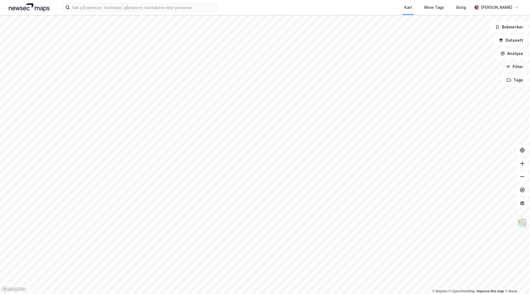
click at [521, 67] on button "Filter" at bounding box center [515, 66] width 27 height 11
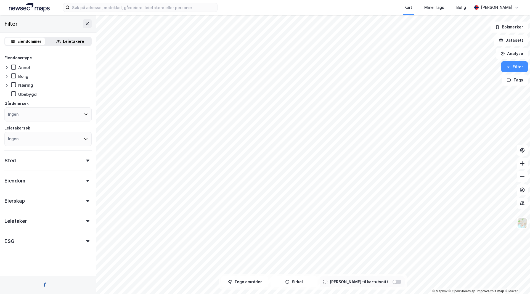
click at [46, 223] on div "Leietaker" at bounding box center [47, 219] width 87 height 16
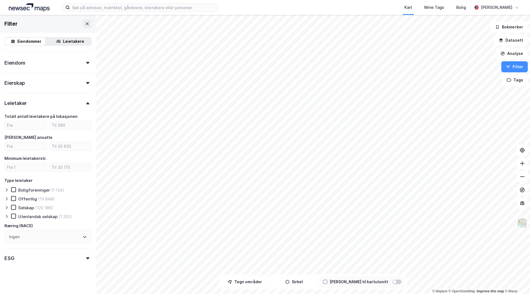
scroll to position [120, 0]
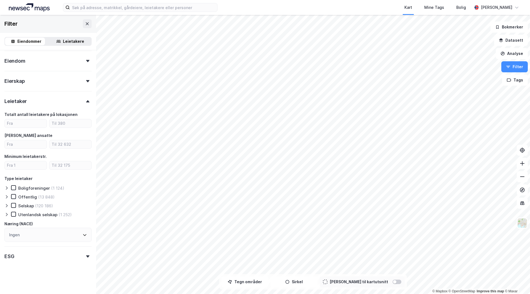
click at [27, 235] on div "Ingen" at bounding box center [47, 235] width 87 height 14
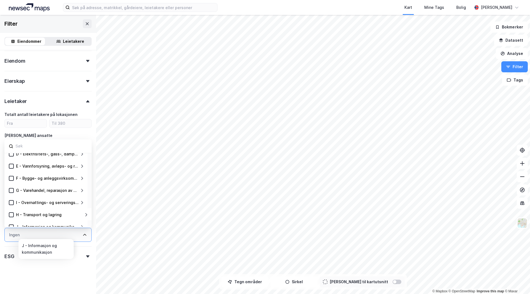
scroll to position [0, 0]
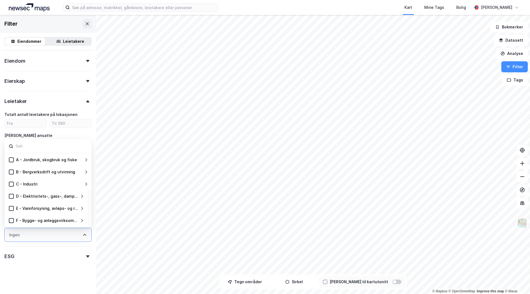
click at [36, 236] on div "Ingen" at bounding box center [47, 235] width 87 height 14
click at [39, 148] on input at bounding box center [51, 146] width 72 height 7
paste input "NACE 47 - Detaljhandel"
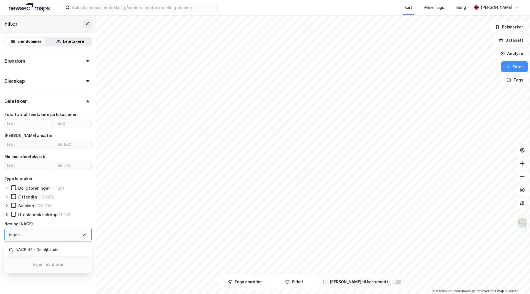
click at [38, 247] on input "NACE 47 - Detaljhandel" at bounding box center [51, 249] width 72 height 7
click at [37, 249] on input "NACE 47 - Detaljhandel" at bounding box center [51, 249] width 72 height 7
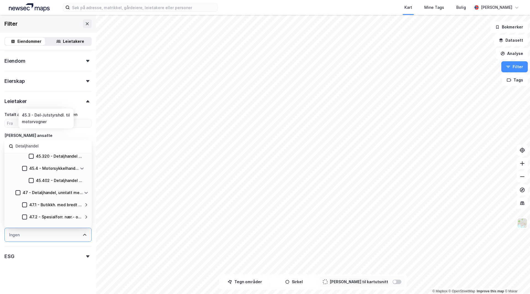
scroll to position [83, 0]
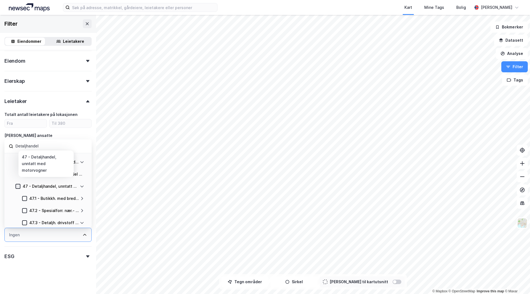
type input "Detaljhandel"
click at [17, 188] on icon at bounding box center [18, 187] width 4 height 4
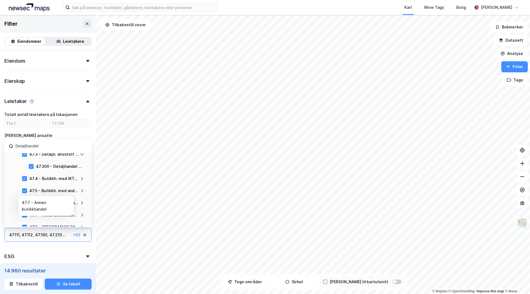
scroll to position [138, 0]
click at [26, 214] on icon at bounding box center [25, 216] width 4 height 4
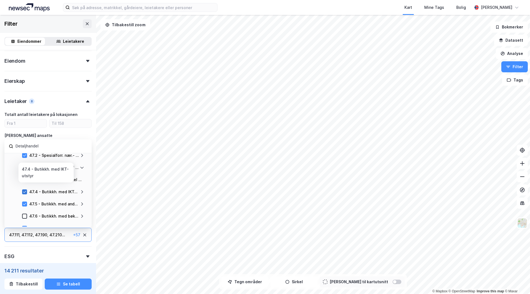
click at [27, 191] on div at bounding box center [24, 191] width 5 height 5
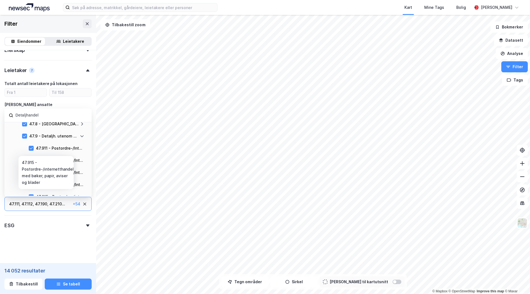
scroll to position [196, 0]
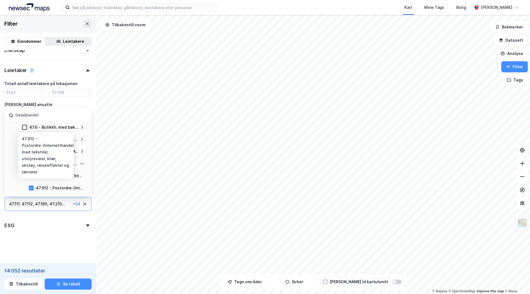
click at [36, 188] on div "47.912 - Postordre-/Internetthandel med tekstiler, utstyrsvarer, klær, skotøy, …" at bounding box center [60, 188] width 48 height 7
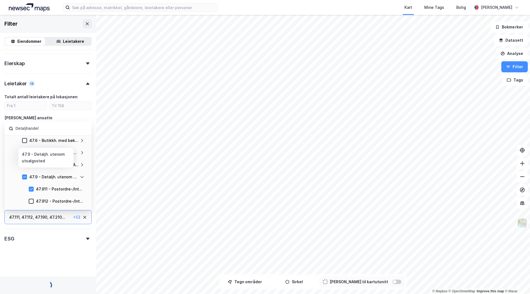
scroll to position [151, 0]
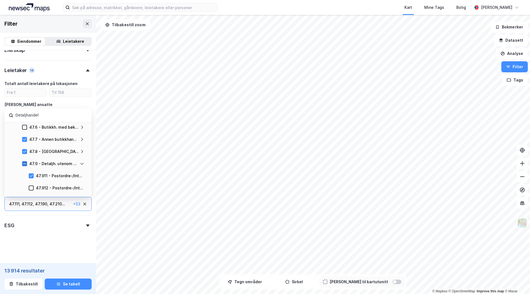
click at [26, 166] on div at bounding box center [24, 163] width 5 height 5
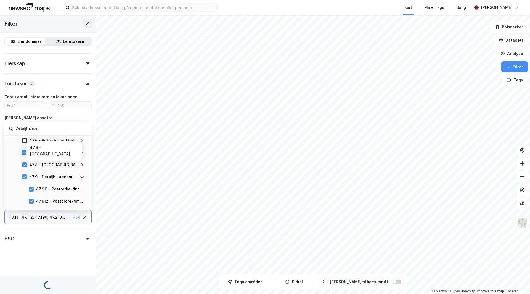
scroll to position [168, 0]
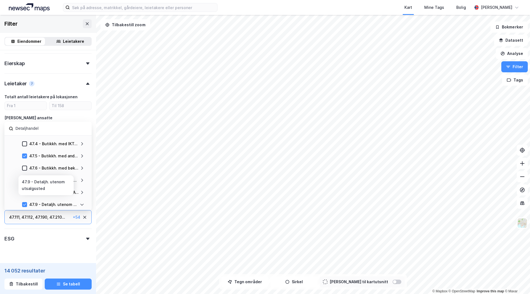
click at [25, 205] on icon at bounding box center [25, 205] width 4 height 4
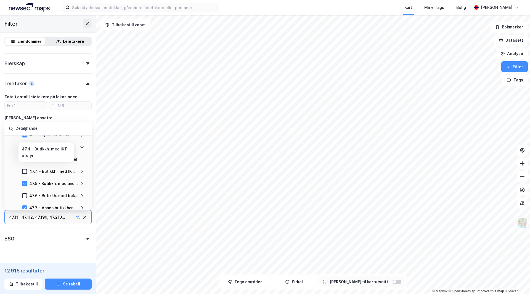
scroll to position [113, 0]
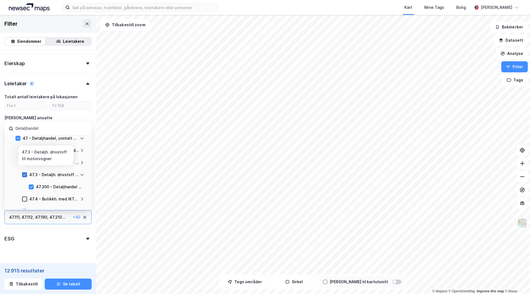
click at [25, 177] on div at bounding box center [24, 174] width 5 height 5
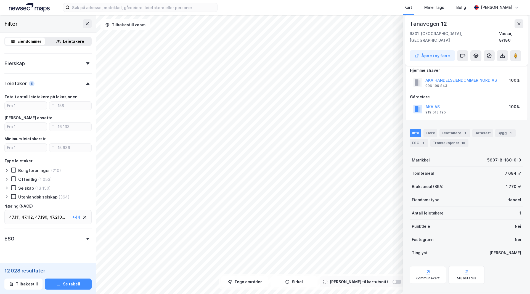
scroll to position [7, 0]
click at [457, 128] on div "Leietakere 1" at bounding box center [455, 132] width 31 height 8
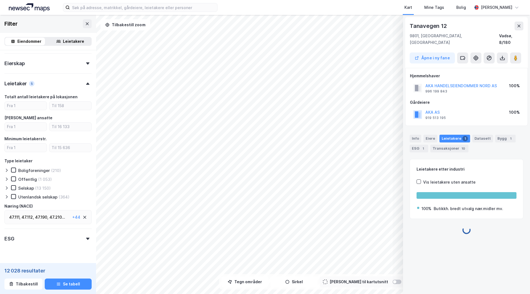
scroll to position [0, 0]
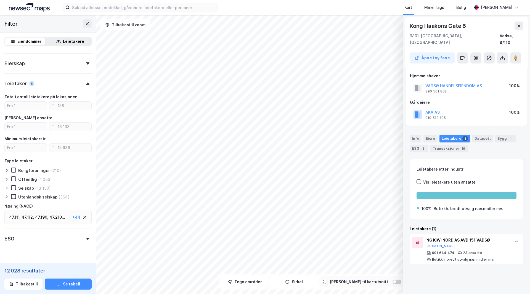
click at [58, 218] on div "47.210 ..." at bounding box center [57, 217] width 16 height 7
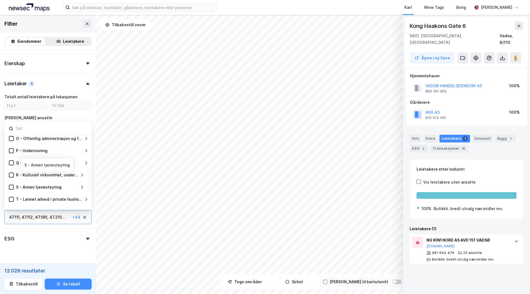
scroll to position [182, 0]
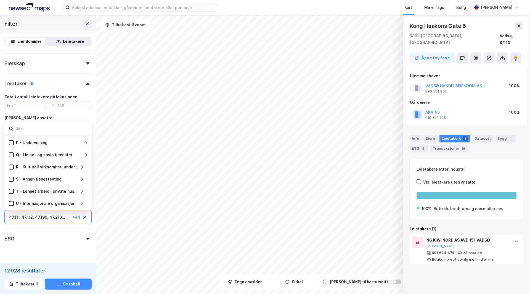
click at [63, 218] on div "47.210 ..." at bounding box center [57, 217] width 16 height 7
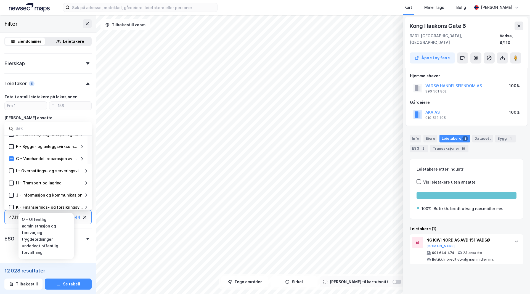
scroll to position [44, 0]
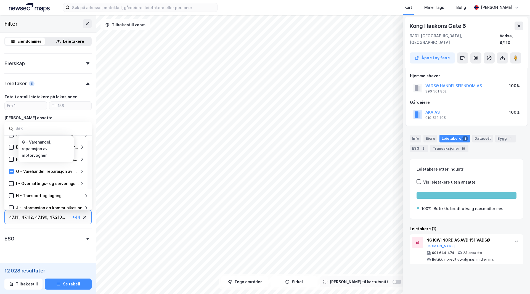
click at [82, 172] on icon at bounding box center [82, 171] width 4 height 4
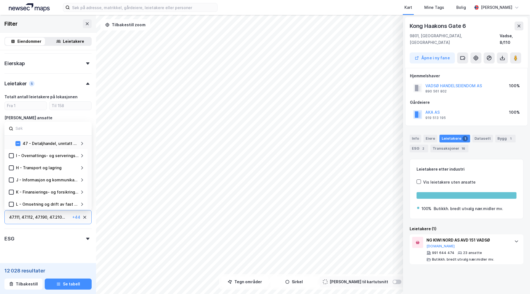
scroll to position [99, 0]
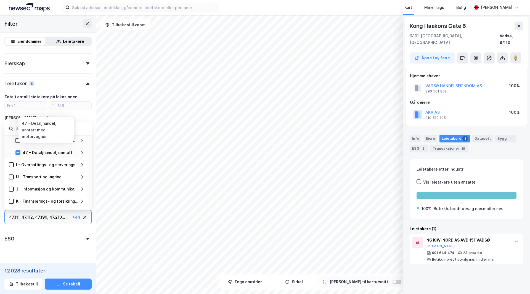
click at [79, 152] on div "47 - Detaljhandel, unntatt med motorvogner" at bounding box center [49, 152] width 59 height 7
click at [80, 156] on div "47 - Detaljhandel, unntatt med motorvogner" at bounding box center [49, 152] width 59 height 7
click at [83, 154] on icon at bounding box center [82, 153] width 4 height 4
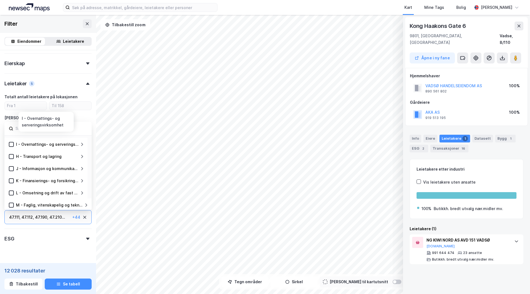
scroll to position [237, 0]
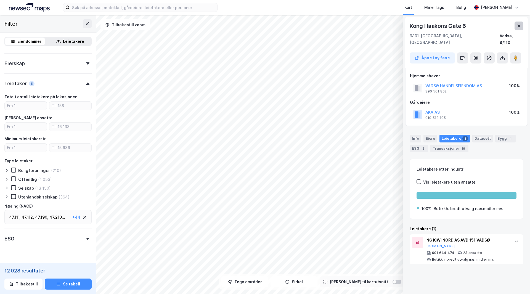
click at [521, 27] on icon at bounding box center [519, 26] width 4 height 4
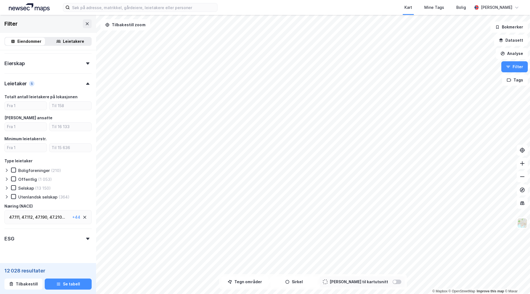
scroll to position [151, 0]
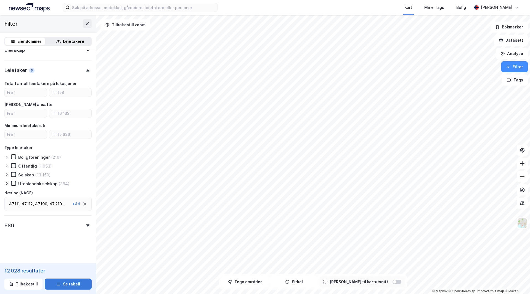
click at [58, 283] on icon "button" at bounding box center [58, 284] width 4 height 4
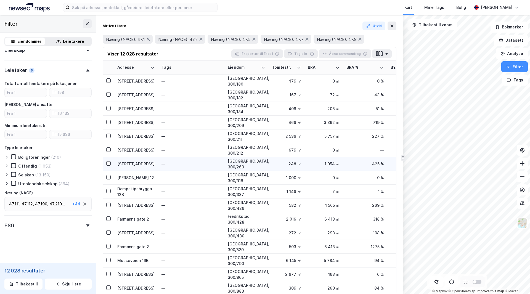
scroll to position [1795, 0]
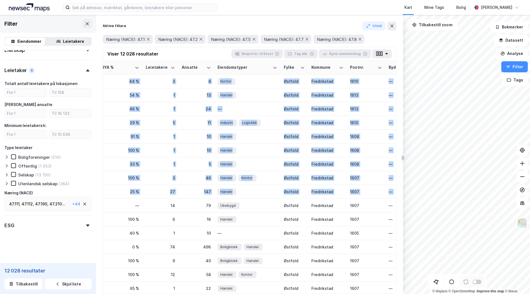
drag, startPoint x: 392, startPoint y: 209, endPoint x: 393, endPoint y: 149, distance: 60.2
click at [393, 149] on div "Adresse Tags Eiendom Tomtestr. BRA BRA % BYA BYA % Leietakere Ansatte Eiendomst…" at bounding box center [249, 177] width 293 height 233
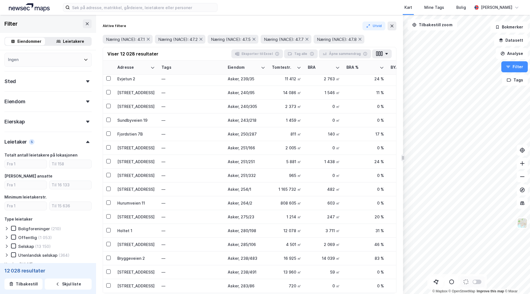
scroll to position [68, 0]
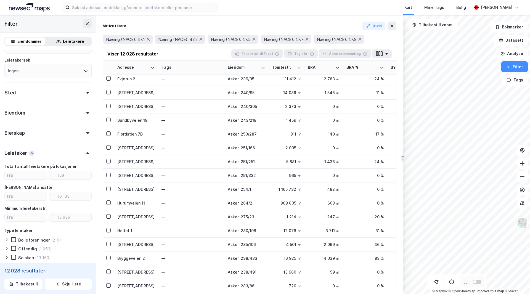
click at [58, 93] on div "Sted" at bounding box center [47, 91] width 87 height 16
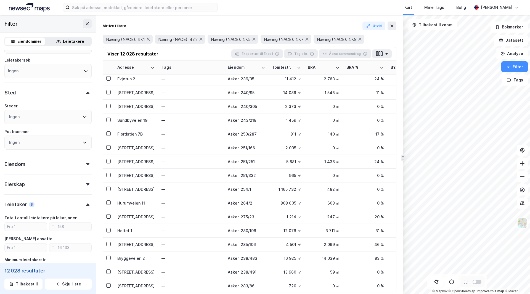
click at [20, 120] on div "Ingen" at bounding box center [47, 117] width 87 height 14
type input "vadsø"
click at [19, 160] on div at bounding box center [17, 157] width 5 height 5
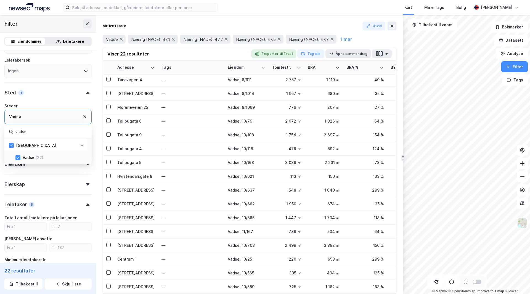
scroll to position [89, 0]
click at [78, 143] on div "[GEOGRAPHIC_DATA]" at bounding box center [47, 145] width 66 height 7
click at [84, 145] on icon at bounding box center [82, 145] width 4 height 4
click at [12, 170] on div "Eiendomstype [PERSON_NAME] (3) Næring (21) Ubebygd Gårdeiersøk Ingen Leietakers…" at bounding box center [47, 176] width 87 height 379
click at [82, 167] on div "Eiendom" at bounding box center [47, 162] width 87 height 16
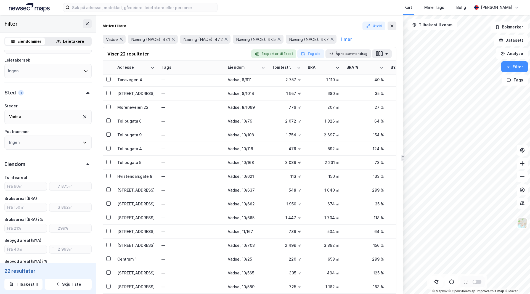
click at [82, 167] on div "Eiendom" at bounding box center [47, 162] width 87 height 16
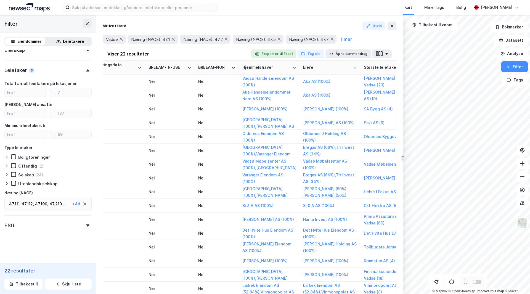
scroll to position [0, 890]
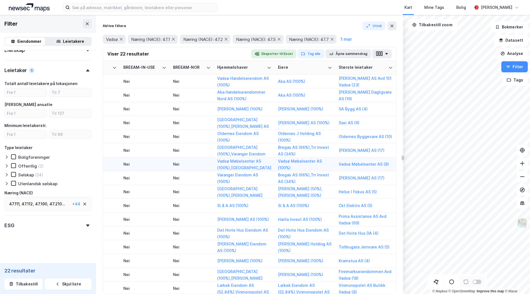
click at [385, 165] on div "© Mapbox © OpenStreetMap Improve this map © Maxar Filter Eiendommer Leietakere …" at bounding box center [265, 154] width 530 height 279
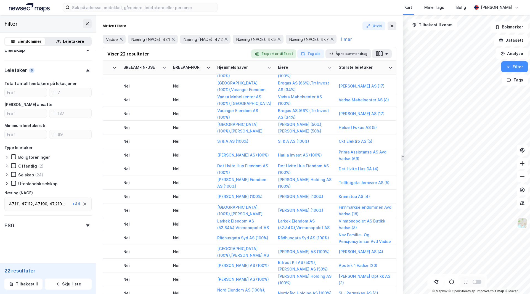
scroll to position [83, 890]
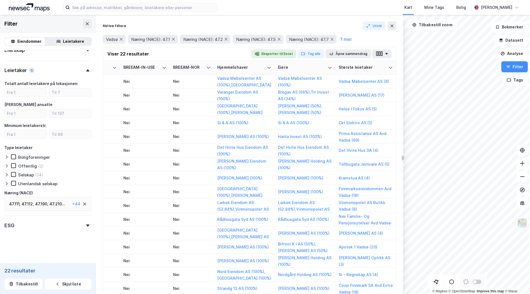
click at [394, 160] on div "© Mapbox © OpenStreetMap Improve this map © Maxar Filter Eiendommer Leietakere …" at bounding box center [265, 154] width 530 height 279
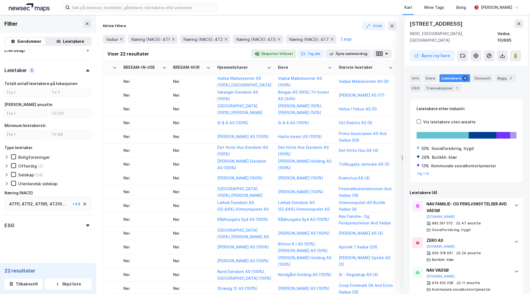
scroll to position [0, 0]
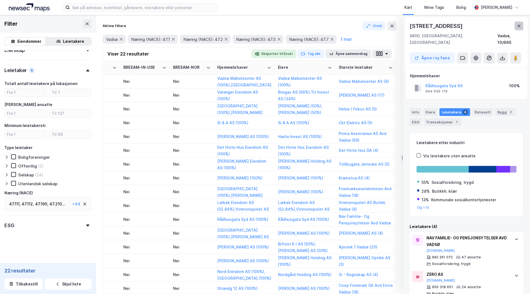
click at [521, 25] on icon at bounding box center [519, 26] width 4 height 4
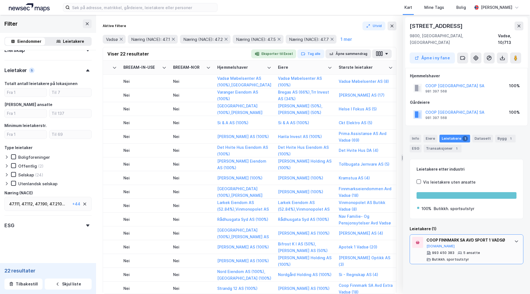
click at [437, 237] on div "COOP FINNMARK SA AVD SPORT 1 VADSØ" at bounding box center [468, 240] width 82 height 7
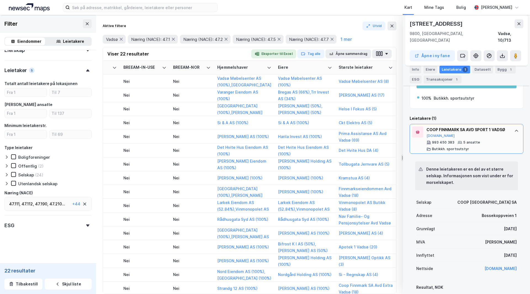
click at [515, 129] on icon at bounding box center [517, 131] width 4 height 4
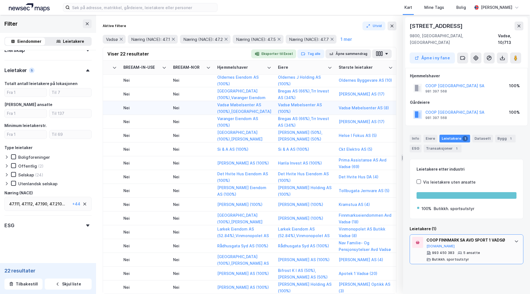
scroll to position [28, 890]
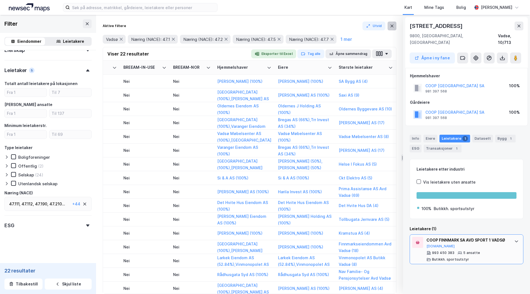
click at [393, 28] on icon at bounding box center [392, 26] width 4 height 4
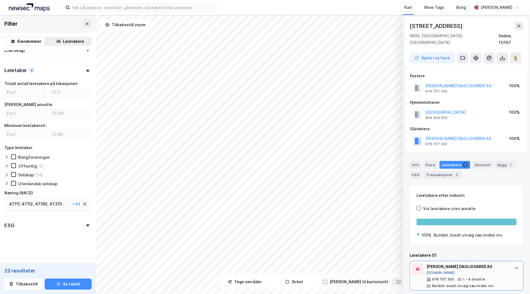
click at [435, 271] on button "[DOMAIN_NAME]" at bounding box center [441, 273] width 28 height 4
click at [429, 161] on div "Eiere" at bounding box center [431, 165] width 14 height 8
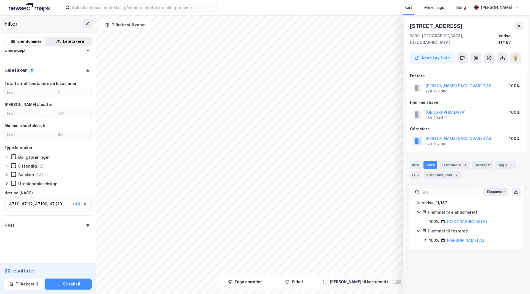
click at [430, 237] on div "100%" at bounding box center [435, 240] width 10 height 7
click at [452, 171] on div "Transaksjoner 2" at bounding box center [443, 175] width 38 height 8
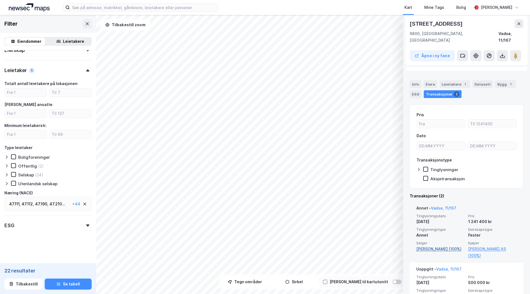
scroll to position [27, 0]
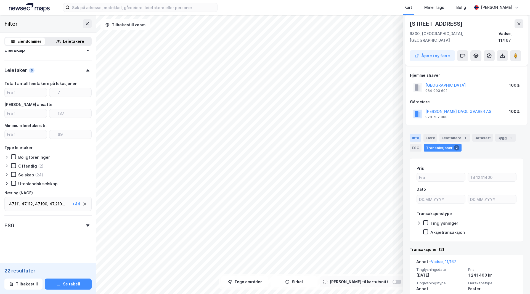
click at [415, 134] on div "Info" at bounding box center [416, 138] width 12 height 8
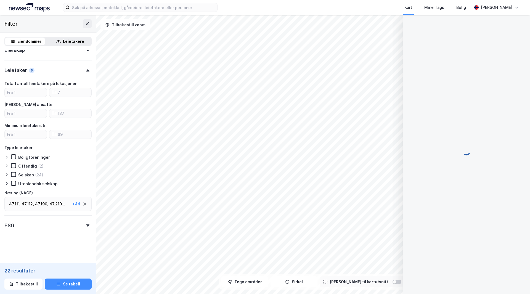
scroll to position [7, 0]
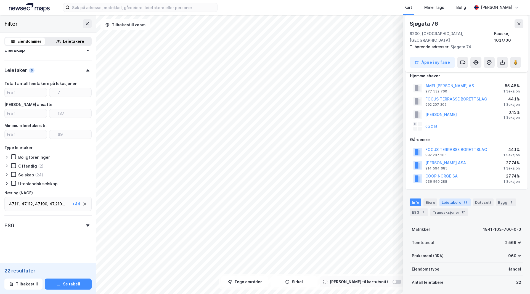
click at [447, 199] on div "Leietakere 22" at bounding box center [455, 203] width 31 height 8
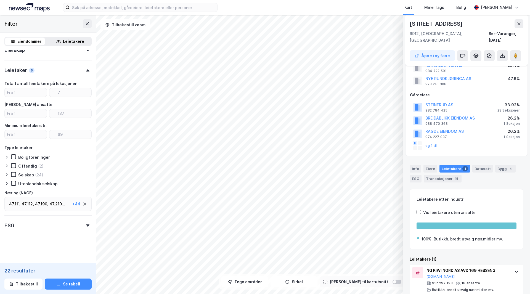
scroll to position [48, 0]
